Goal: Information Seeking & Learning: Learn about a topic

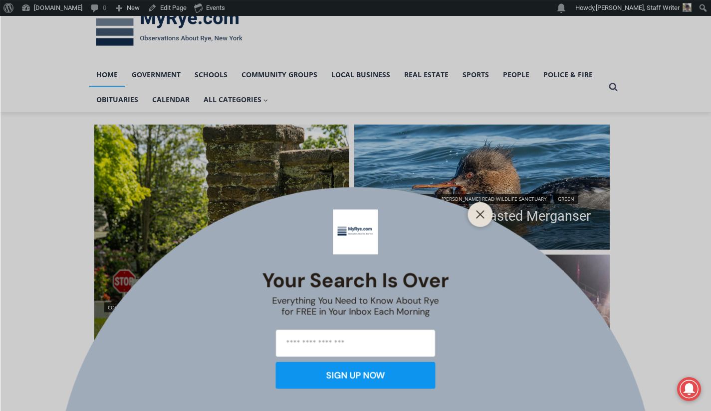
scroll to position [50, 0]
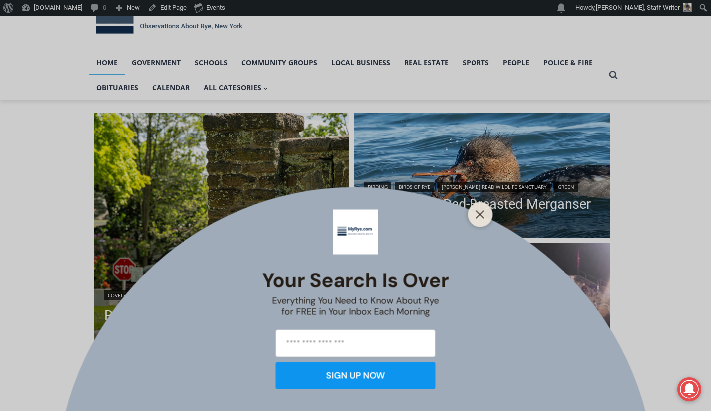
click at [472, 217] on div at bounding box center [480, 214] width 25 height 25
click at [476, 214] on icon "Close" at bounding box center [480, 214] width 9 height 9
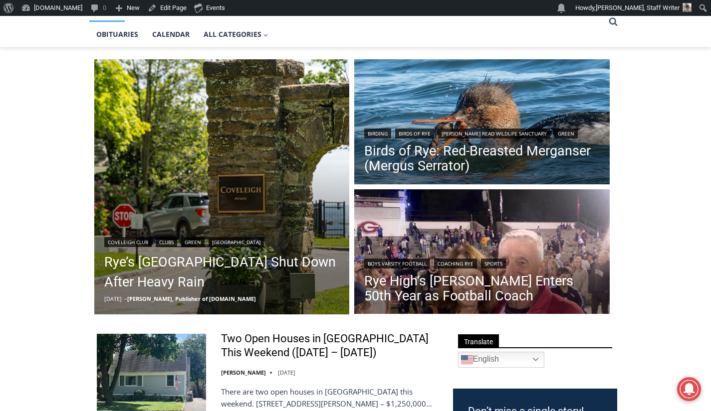
scroll to position [150, 0]
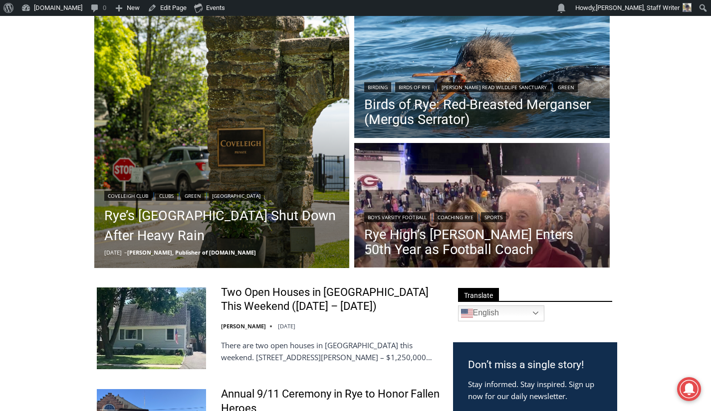
click at [522, 231] on link "Rye High’s [PERSON_NAME] Enters 50th Year as Football Coach" at bounding box center [481, 242] width 235 height 30
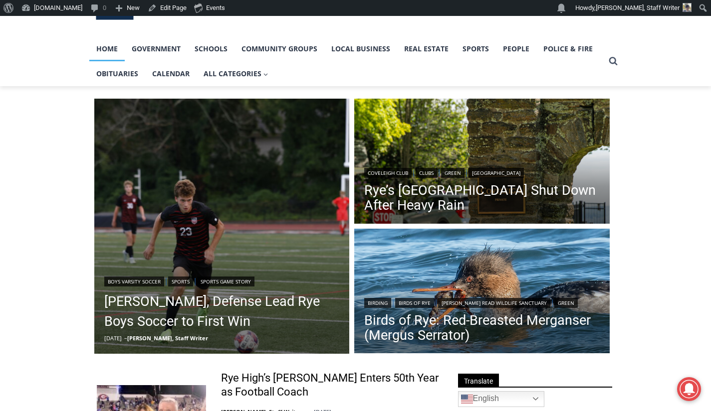
scroll to position [100, 0]
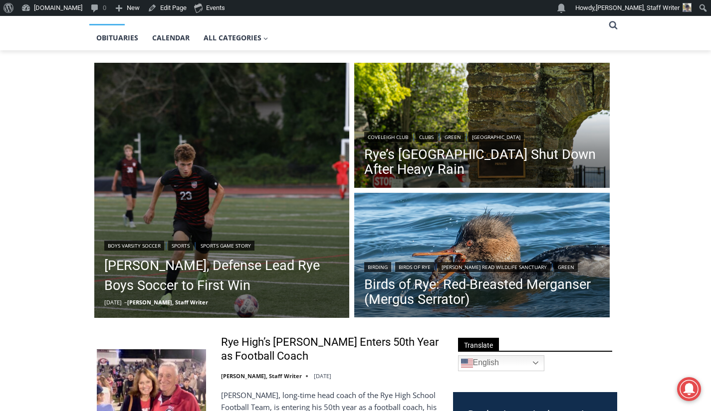
click at [208, 266] on link "Cox, Defense Lead Rye Boys Soccer to First Win" at bounding box center [221, 276] width 235 height 40
